Goal: Task Accomplishment & Management: Use online tool/utility

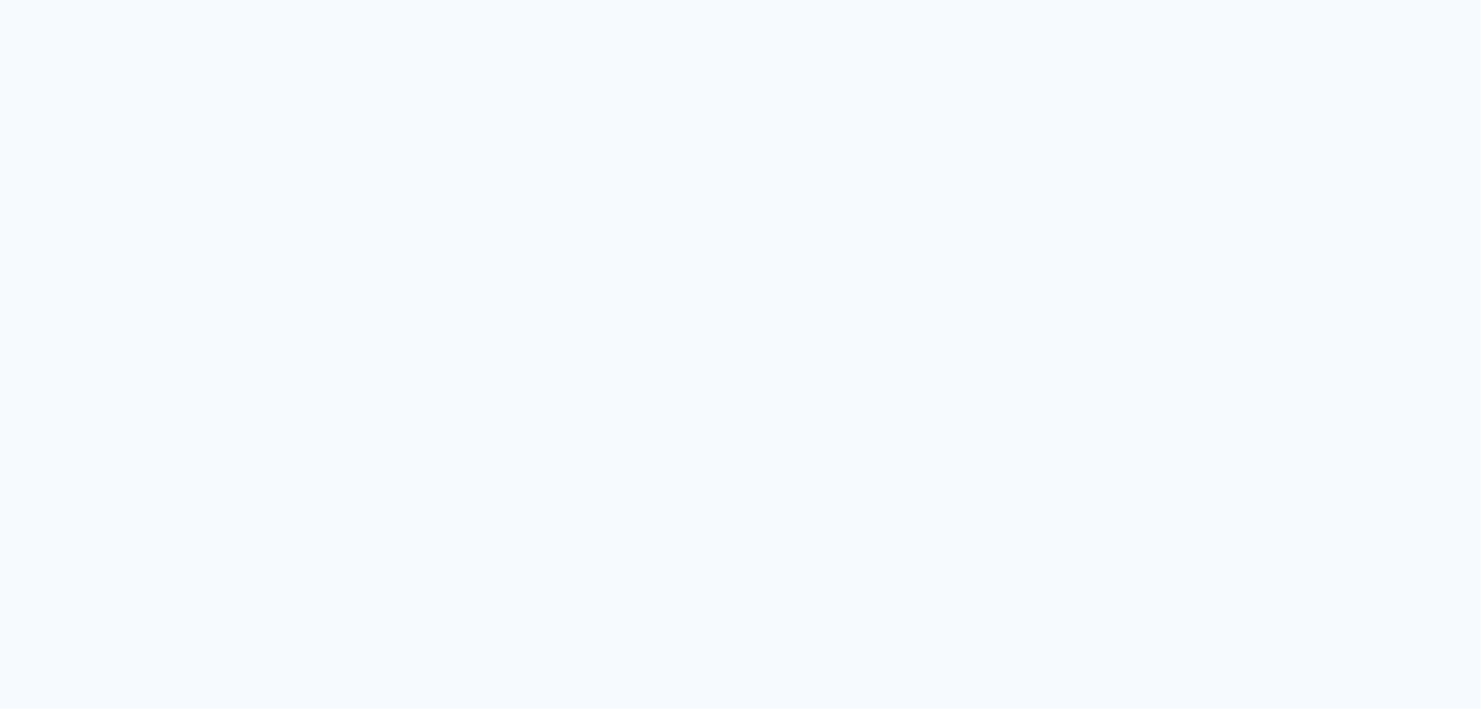
click at [690, 357] on quentale-app at bounding box center [740, 354] width 1481 height 709
